Goal: Task Accomplishment & Management: Manage account settings

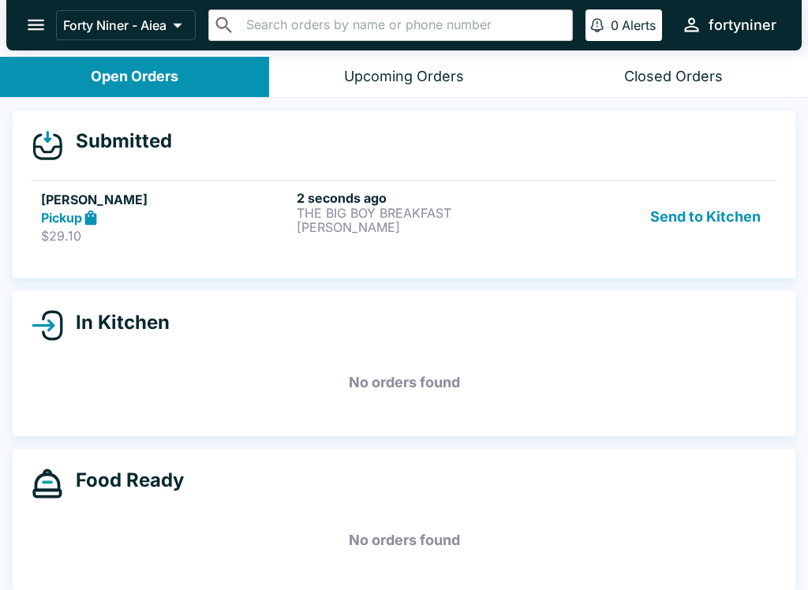
click at [265, 207] on h5 "[PERSON_NAME]" at bounding box center [165, 199] width 249 height 19
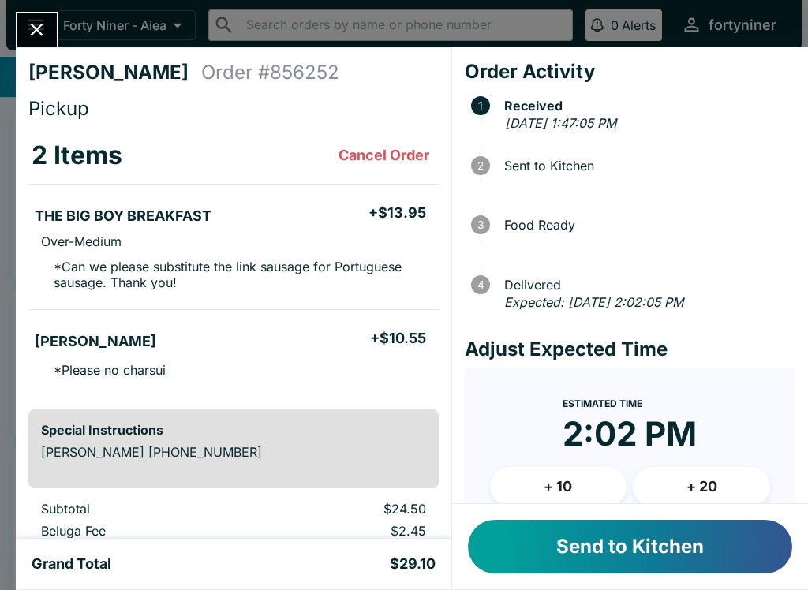
click at [366, 151] on button "Cancel Order" at bounding box center [383, 156] width 103 height 32
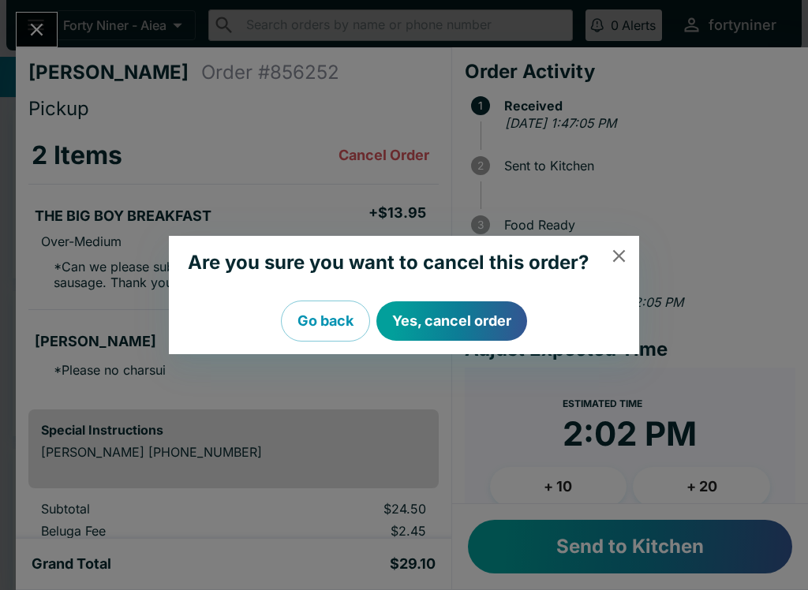
click at [453, 313] on button "Yes, cancel order" at bounding box center [451, 320] width 151 height 39
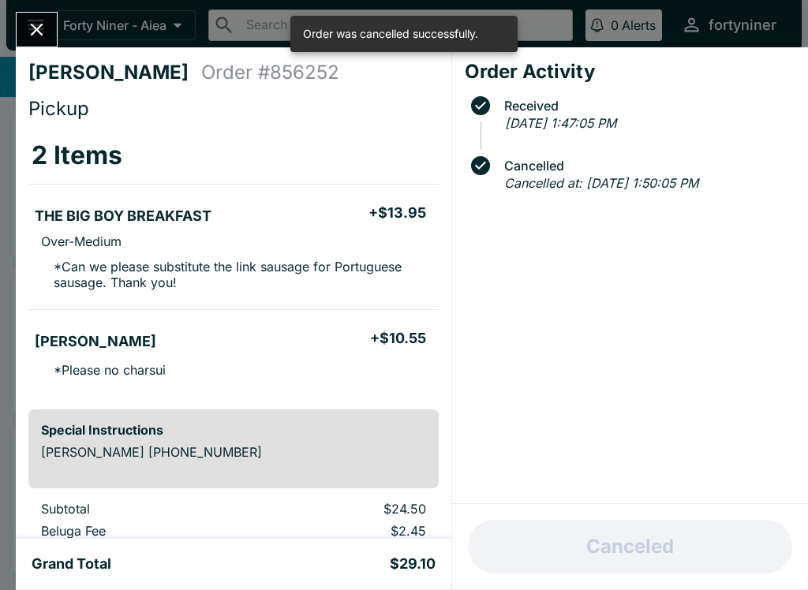
click at [33, 26] on icon "Close" at bounding box center [37, 30] width 13 height 13
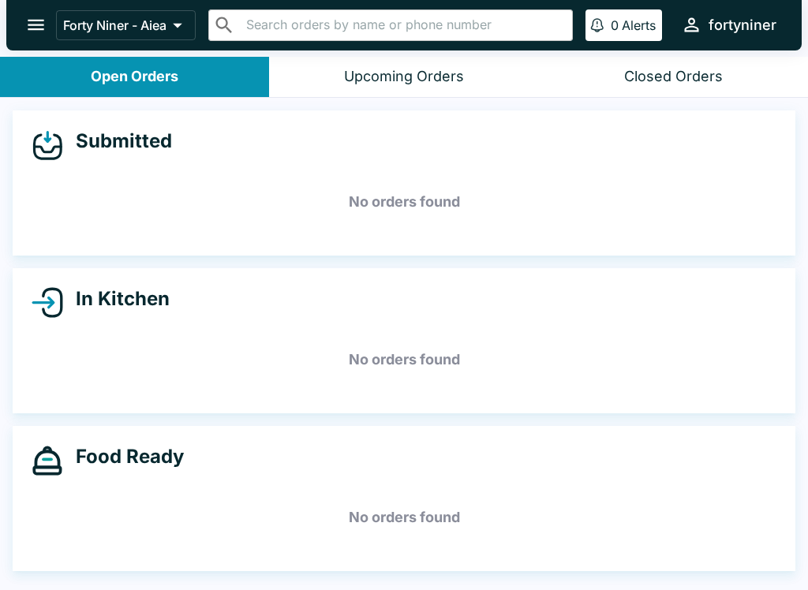
click at [341, 77] on button "Upcoming Orders" at bounding box center [403, 77] width 269 height 40
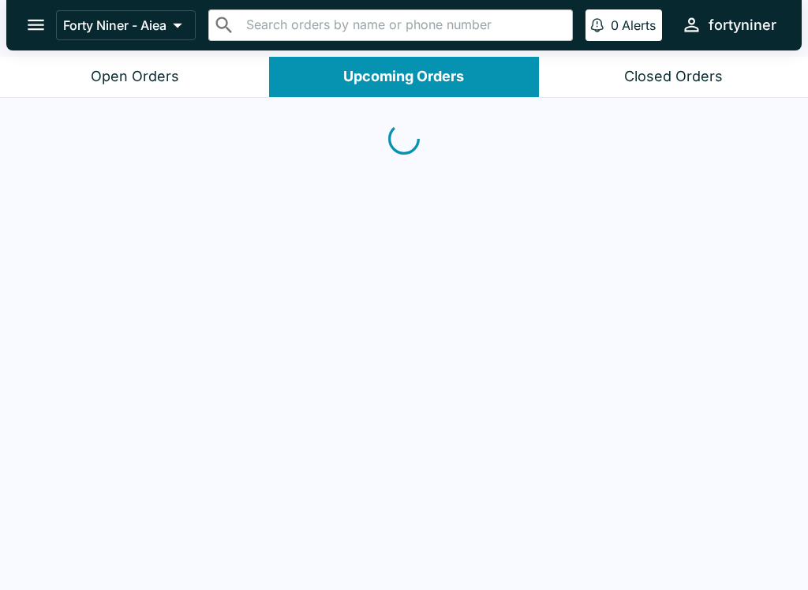
click at [633, 74] on div "Closed Orders" at bounding box center [673, 77] width 99 height 18
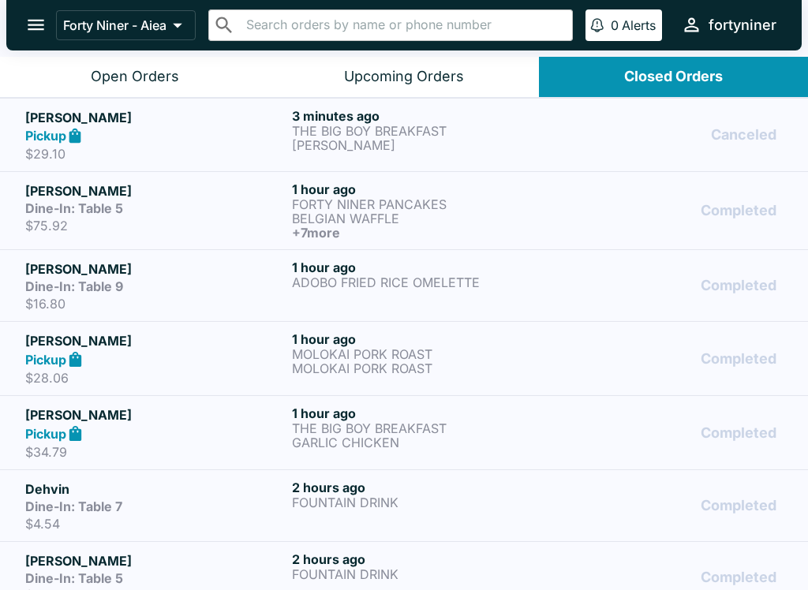
click at [92, 64] on button "Open Orders" at bounding box center [134, 77] width 269 height 40
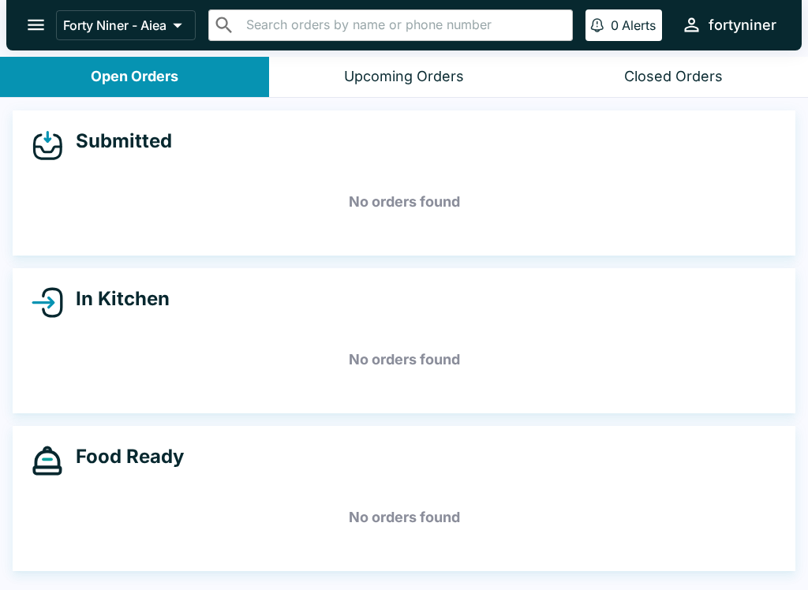
click at [27, 22] on icon "open drawer" at bounding box center [35, 24] width 21 height 21
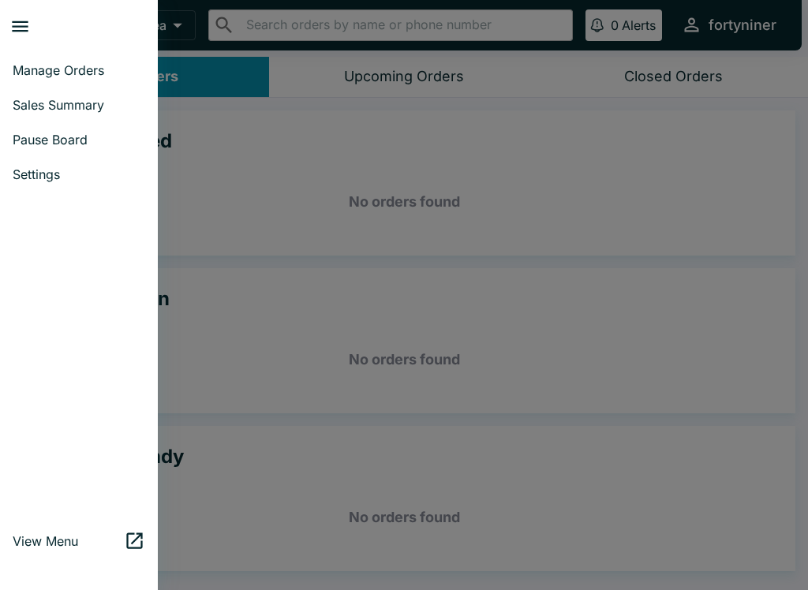
click at [262, 209] on div at bounding box center [404, 295] width 808 height 590
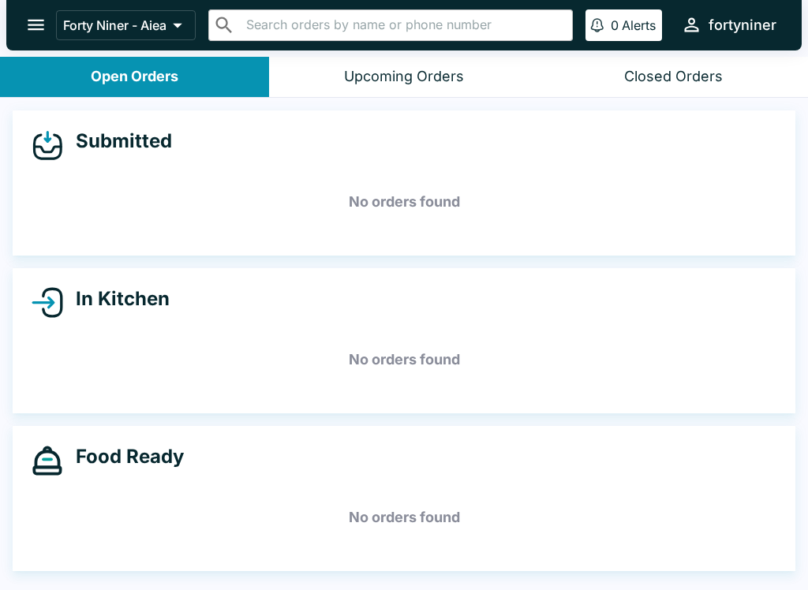
click at [33, 21] on icon "open drawer" at bounding box center [36, 25] width 17 height 11
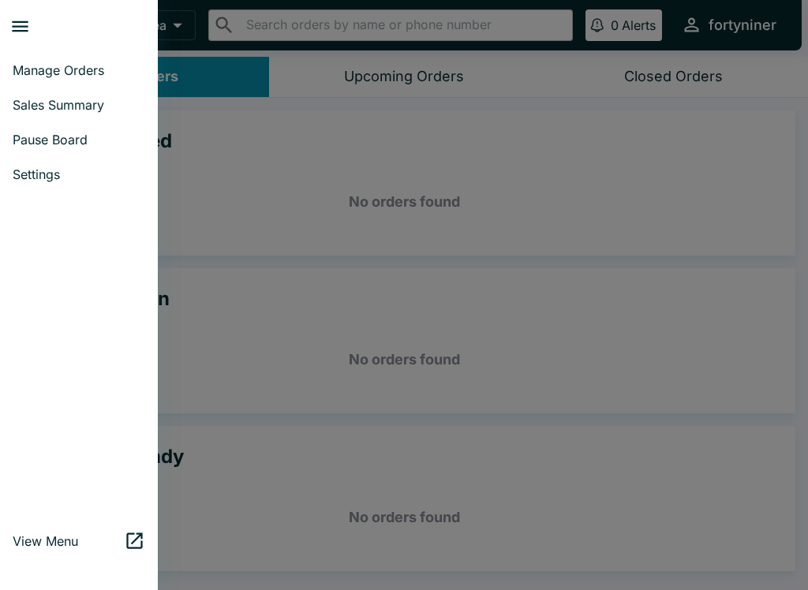
click at [26, 104] on span "Sales Summary" at bounding box center [79, 105] width 133 height 16
select select "03:00"
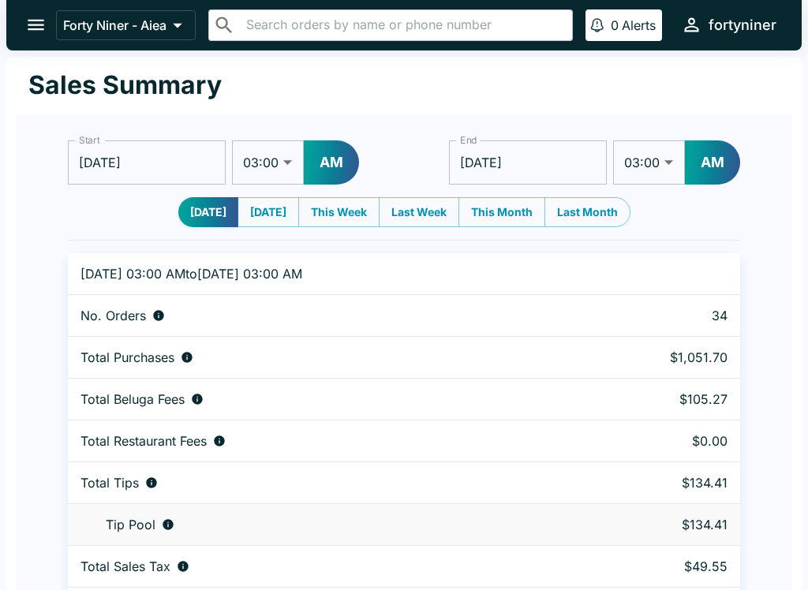
click at [33, 31] on icon "open drawer" at bounding box center [35, 24] width 21 height 21
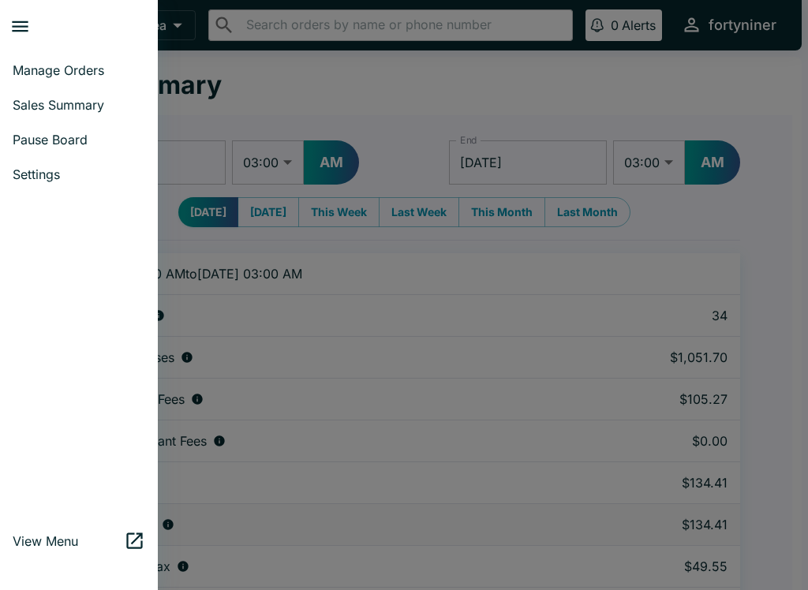
click at [54, 71] on span "Manage Orders" at bounding box center [79, 70] width 133 height 16
